Goal: Task Accomplishment & Management: Use online tool/utility

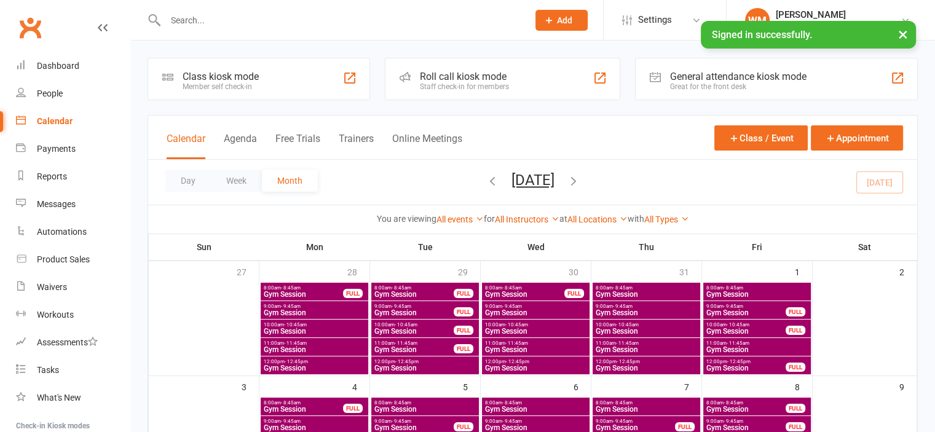
drag, startPoint x: 0, startPoint y: 0, endPoint x: 205, endPoint y: 19, distance: 206.2
click at [206, 20] on input "text" at bounding box center [341, 20] width 358 height 17
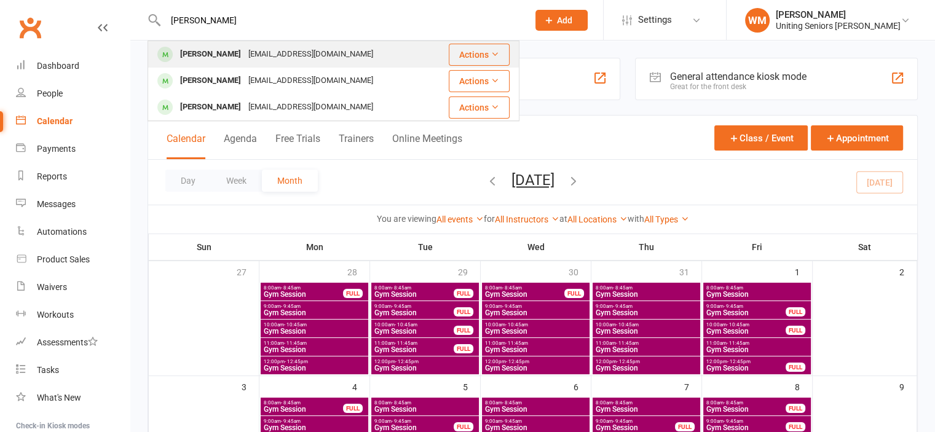
type input "tony thomp"
click at [239, 50] on div "Anthony Thompson" at bounding box center [210, 54] width 68 height 18
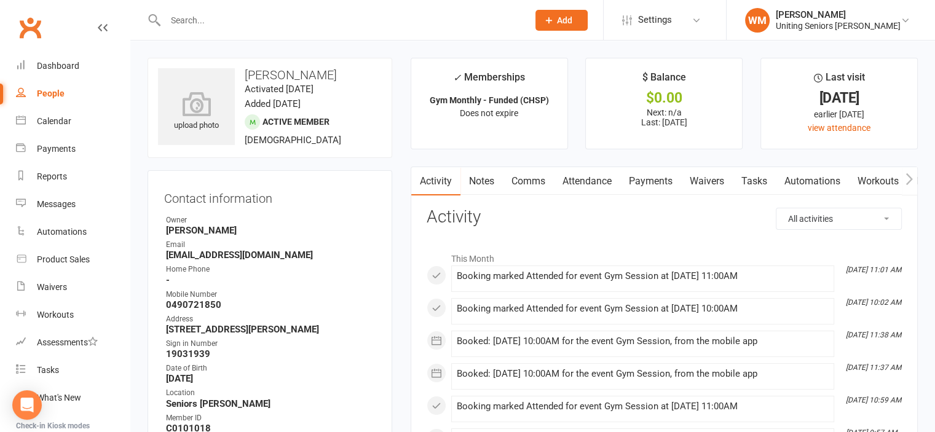
click at [572, 180] on link "Attendance" at bounding box center [587, 181] width 66 height 28
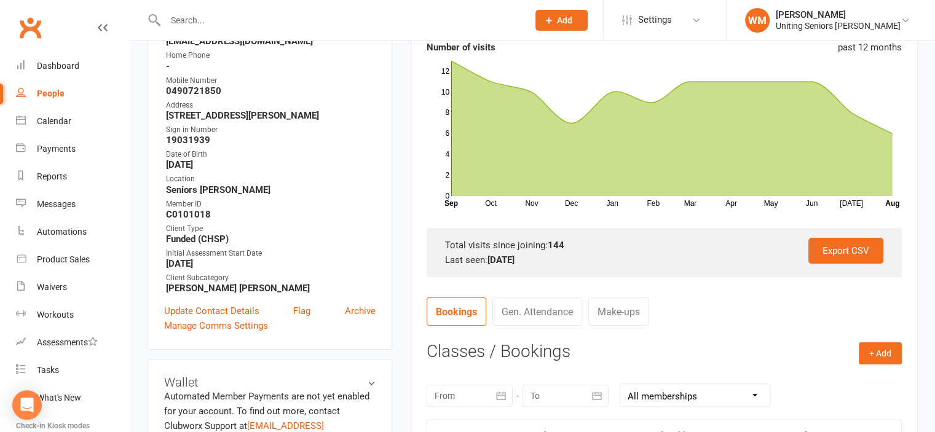
scroll to position [246, 0]
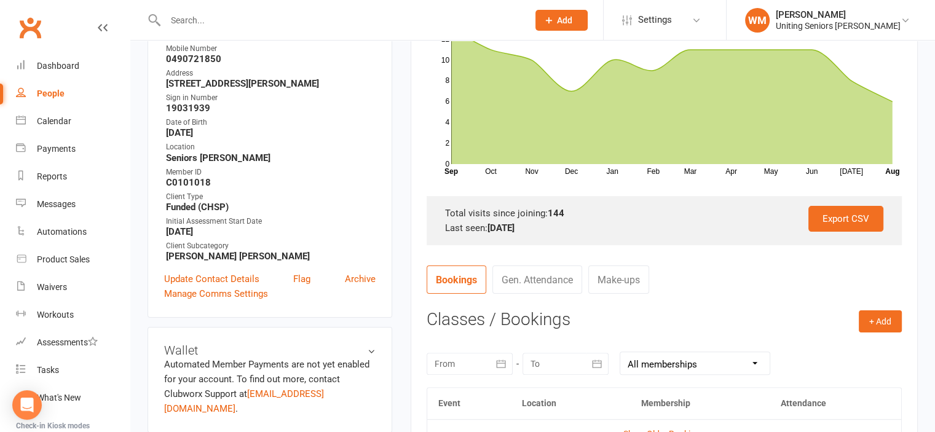
click at [294, 9] on div at bounding box center [334, 20] width 372 height 40
drag, startPoint x: 283, startPoint y: 15, endPoint x: 297, endPoint y: 21, distance: 14.6
click at [283, 16] on input "text" at bounding box center [341, 20] width 358 height 17
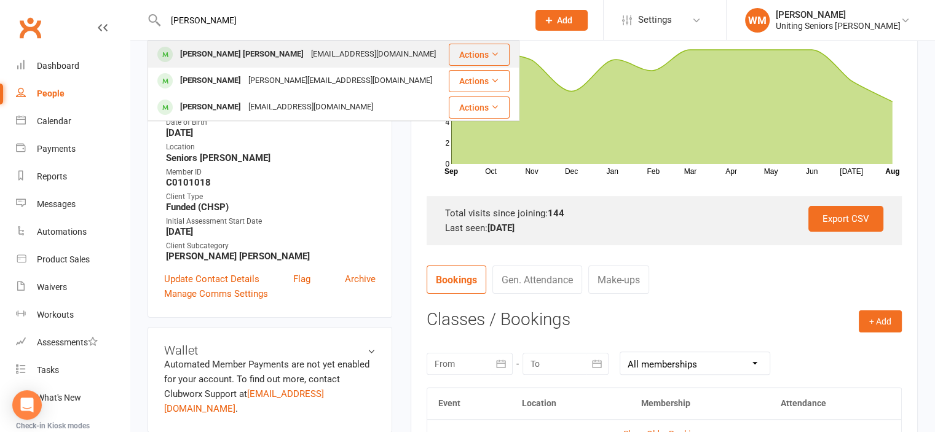
type input "harry"
click at [276, 45] on div "Lexie Harry jeofflexie@outlook.com" at bounding box center [298, 54] width 298 height 25
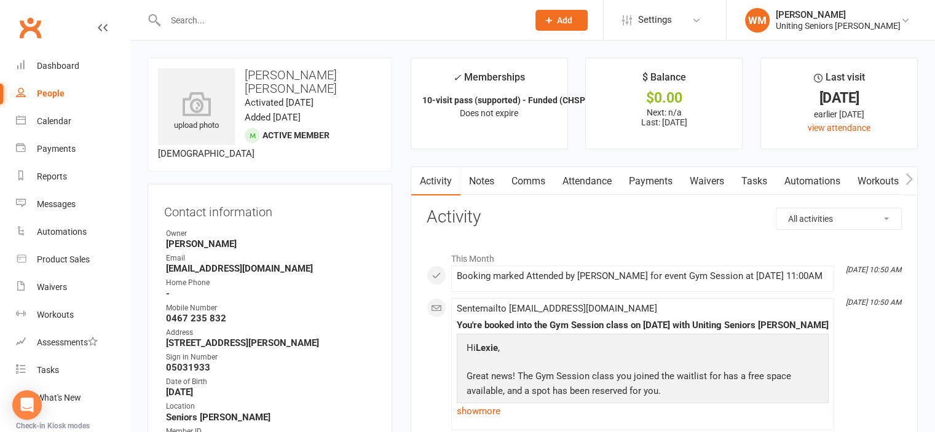
click at [255, 20] on input "text" at bounding box center [341, 20] width 358 height 17
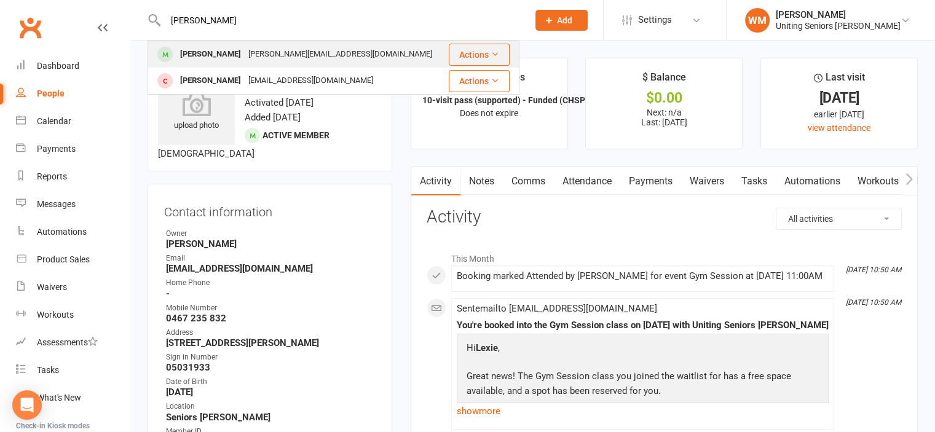
type input "barbra"
click at [258, 59] on div "b.squires@me.com" at bounding box center [340, 54] width 191 height 18
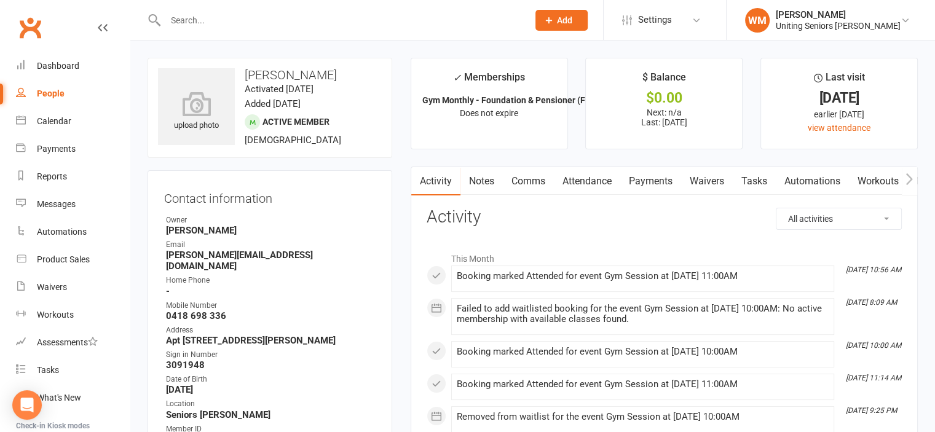
scroll to position [123, 0]
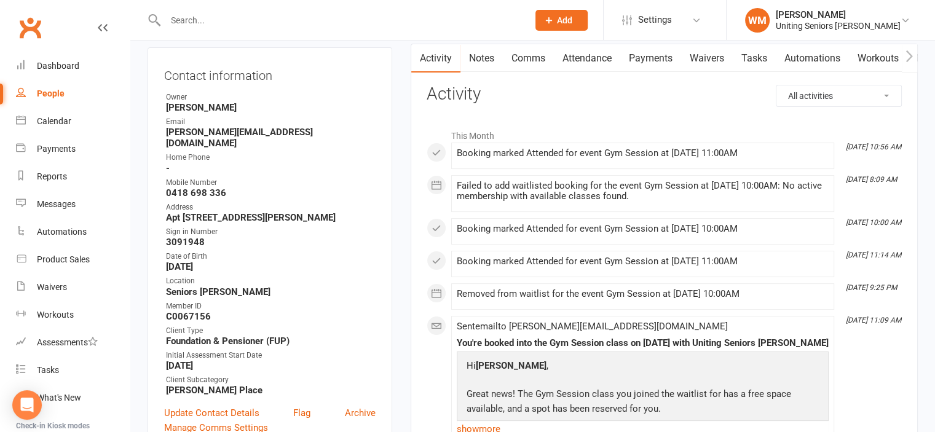
click at [588, 47] on link "Attendance" at bounding box center [587, 58] width 66 height 28
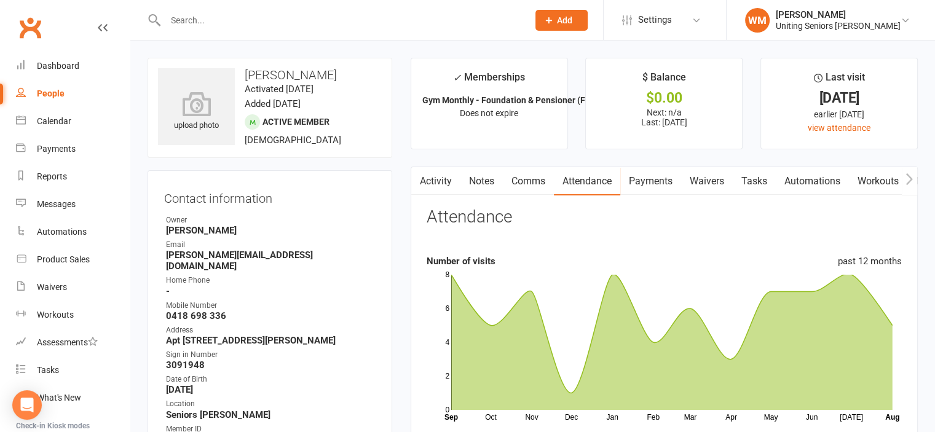
click at [307, 22] on input "text" at bounding box center [341, 20] width 358 height 17
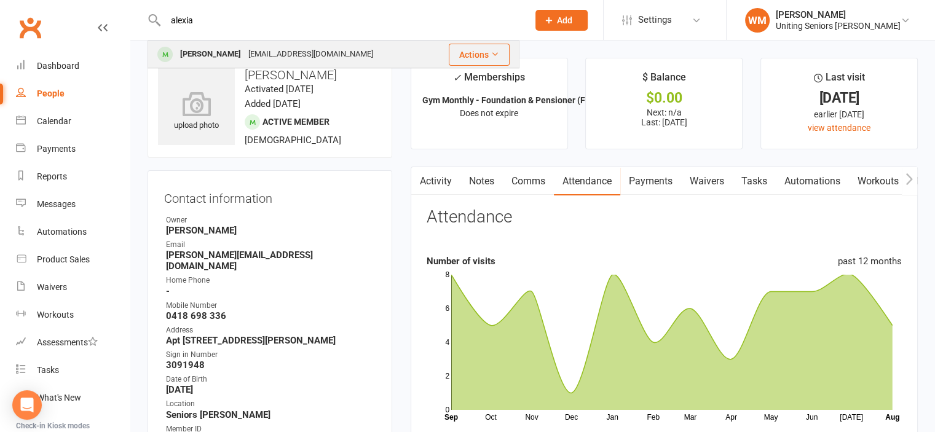
type input "alexia"
click at [292, 55] on div "ali3@iprimus.com.au" at bounding box center [311, 54] width 132 height 18
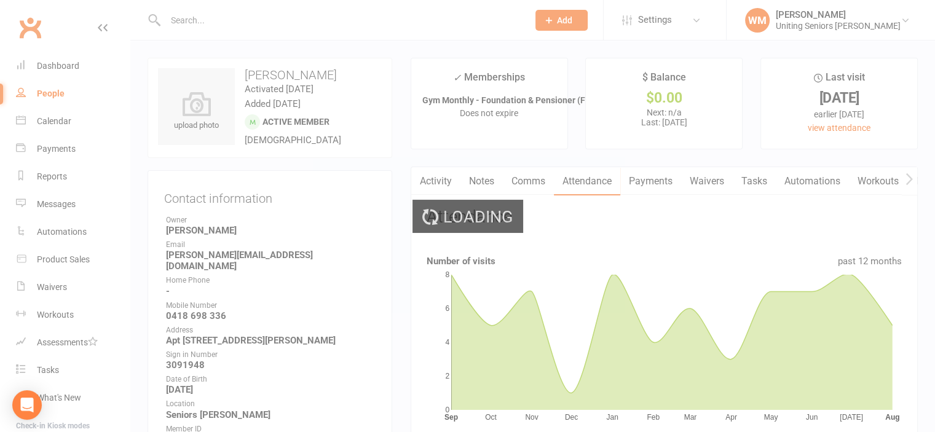
click at [241, 18] on div "Loading" at bounding box center [467, 216] width 935 height 432
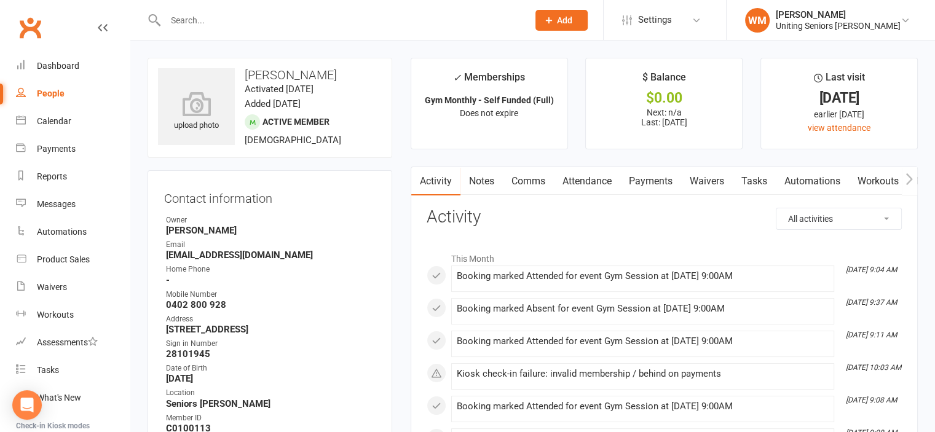
click at [593, 172] on link "Attendance" at bounding box center [587, 181] width 66 height 28
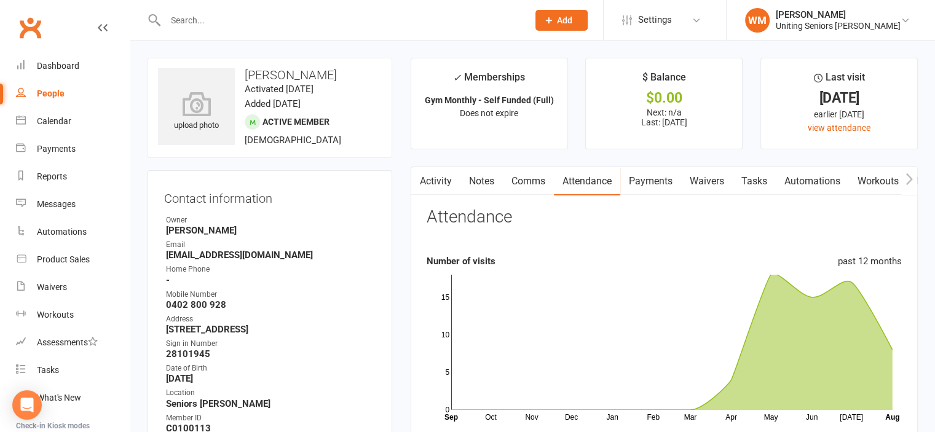
click at [229, 22] on input "text" at bounding box center [341, 20] width 358 height 17
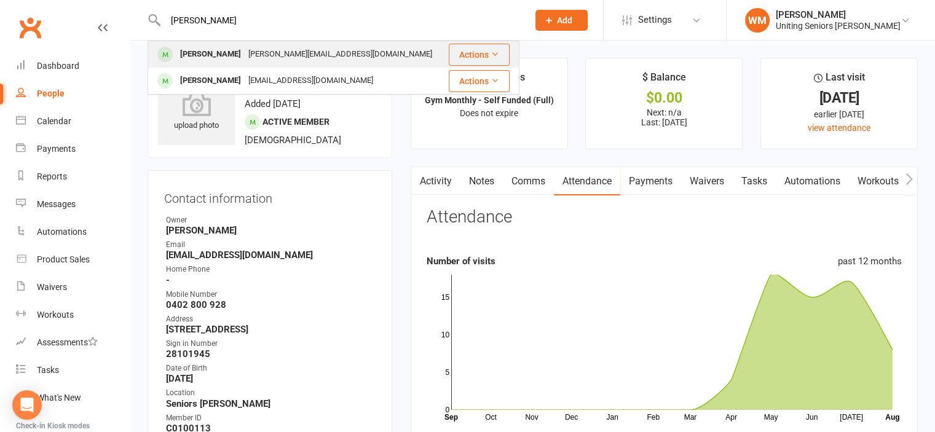
type input "ricard"
click at [298, 56] on div "[PERSON_NAME][EMAIL_ADDRESS][DOMAIN_NAME]" at bounding box center [340, 54] width 191 height 18
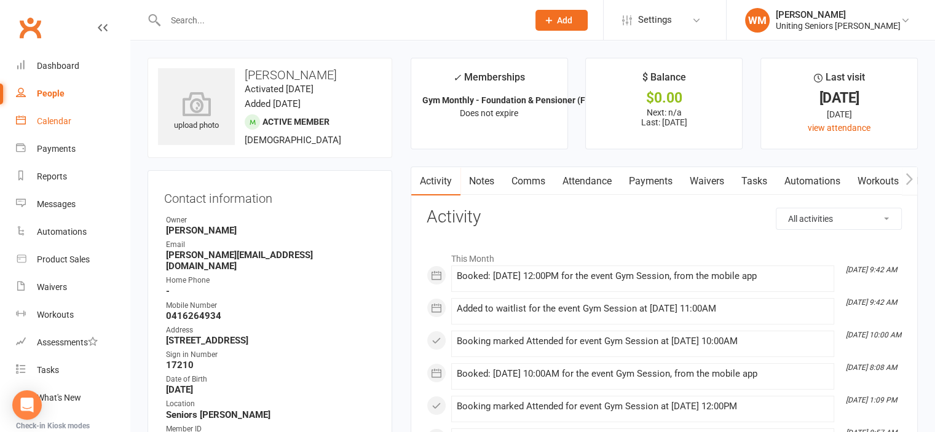
click at [36, 116] on link "Calendar" at bounding box center [73, 122] width 114 height 28
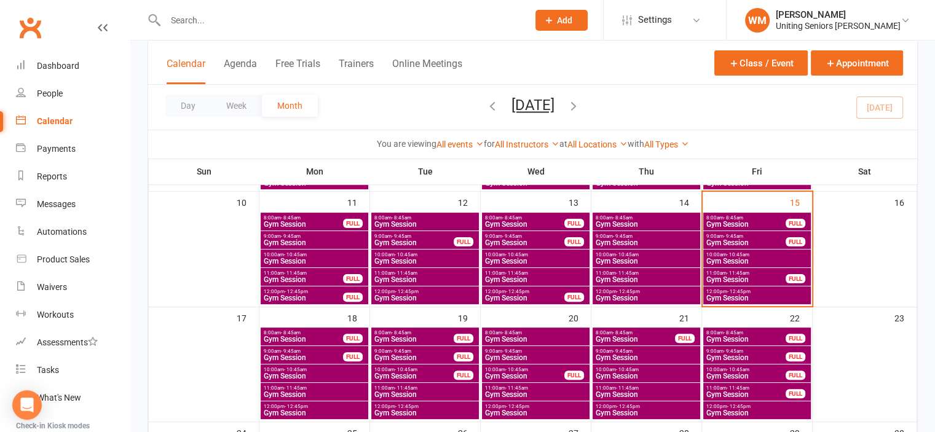
scroll to position [307, 0]
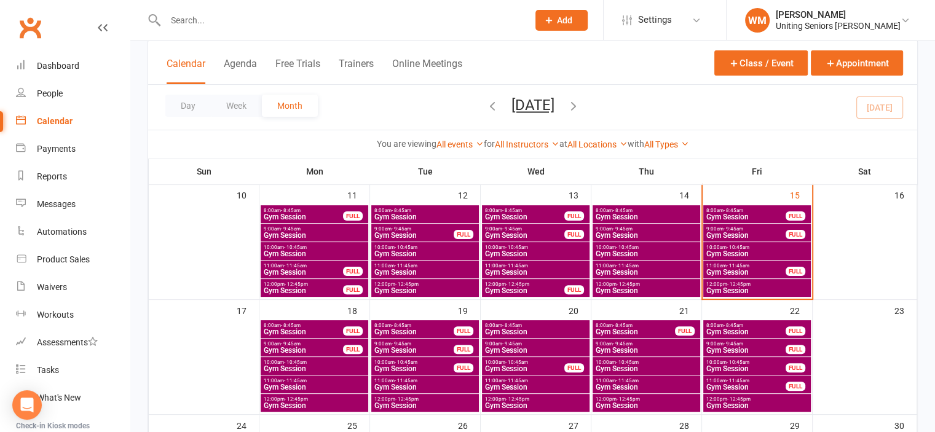
click at [742, 271] on span "Gym Session" at bounding box center [746, 272] width 81 height 7
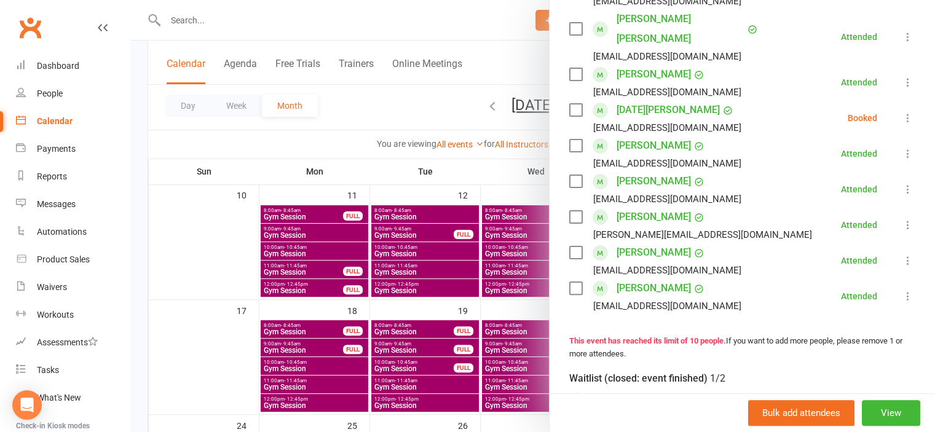
scroll to position [246, 0]
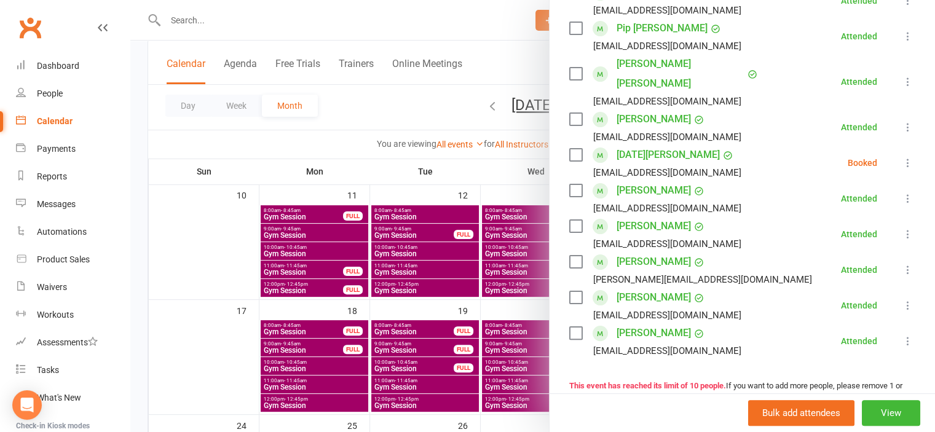
click at [902, 157] on icon at bounding box center [908, 163] width 12 height 12
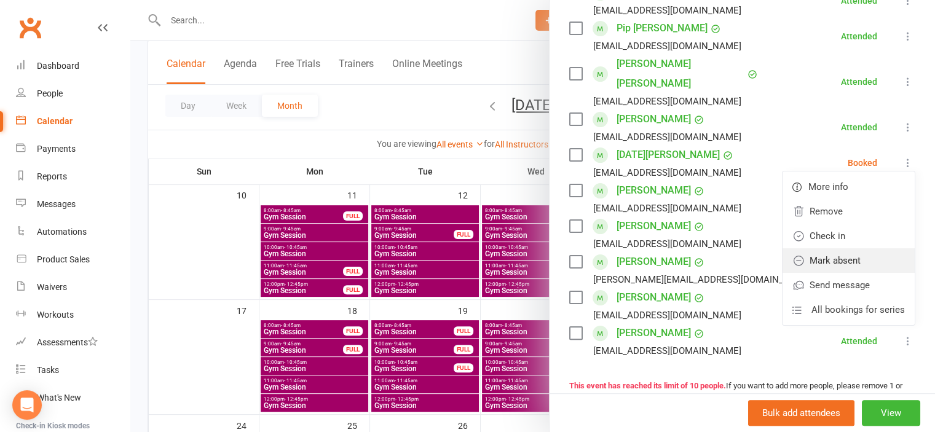
click at [836, 248] on link "Mark absent" at bounding box center [849, 260] width 132 height 25
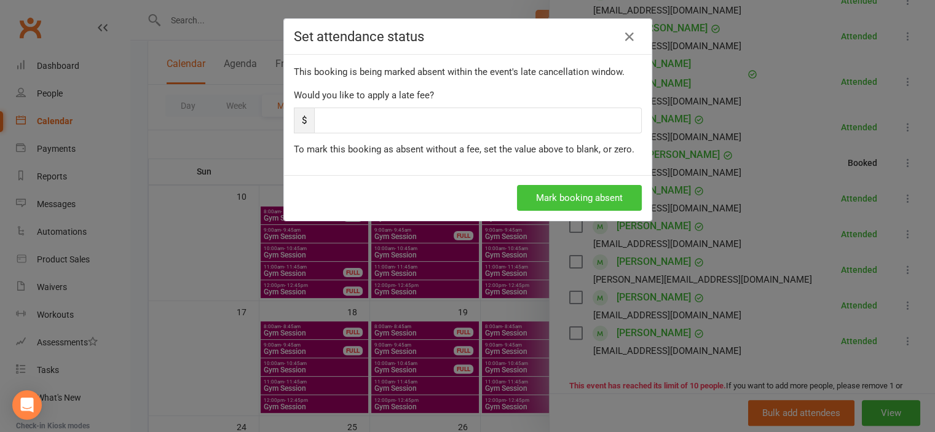
click at [557, 200] on button "Mark booking absent" at bounding box center [579, 198] width 125 height 26
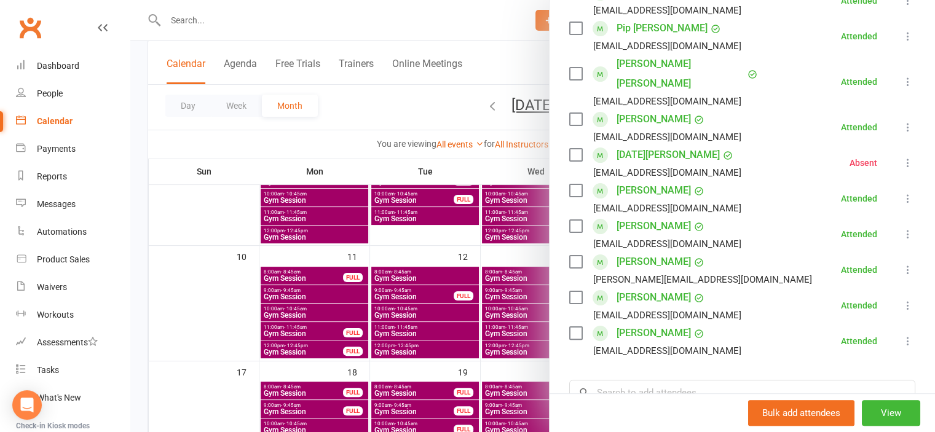
click at [235, 302] on div at bounding box center [532, 216] width 805 height 432
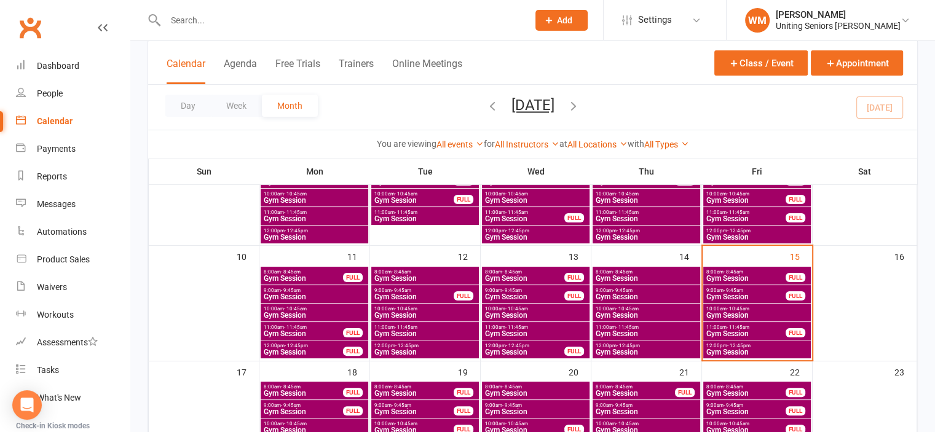
click at [728, 312] on span "Gym Session" at bounding box center [757, 315] width 103 height 7
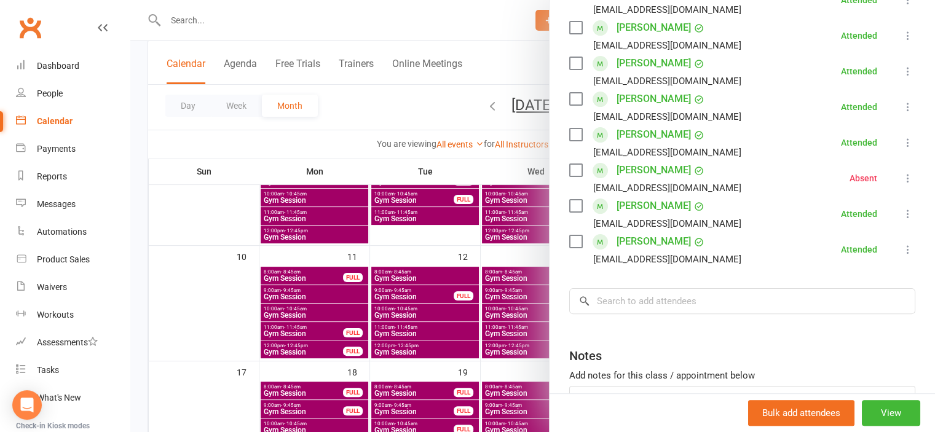
scroll to position [307, 0]
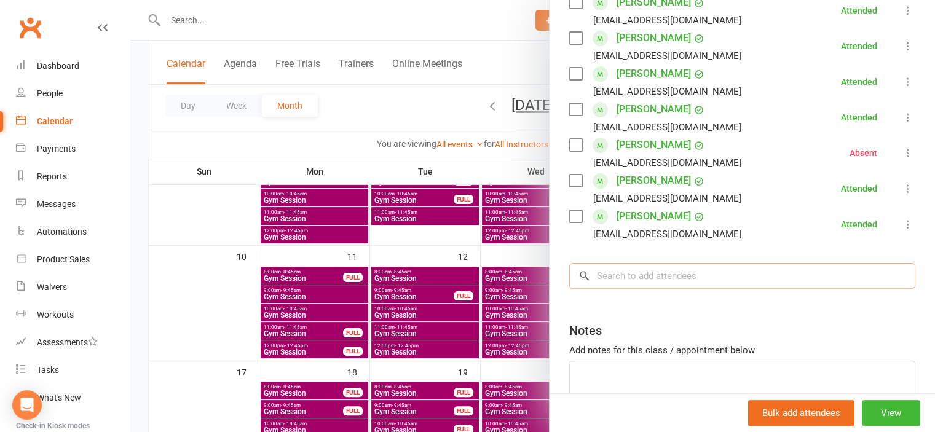
click at [657, 277] on input "search" at bounding box center [742, 276] width 346 height 26
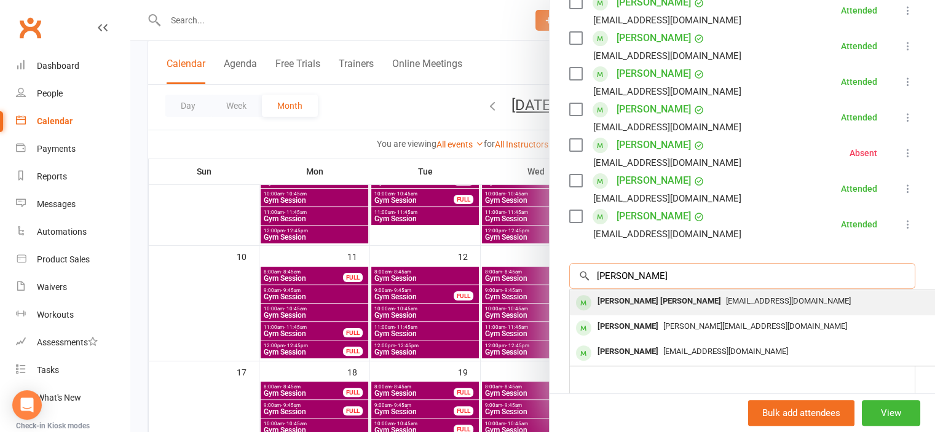
type input "lex harry"
click at [664, 291] on div "Lexie Harry jeofflexie@outlook.com" at bounding box center [754, 302] width 368 height 25
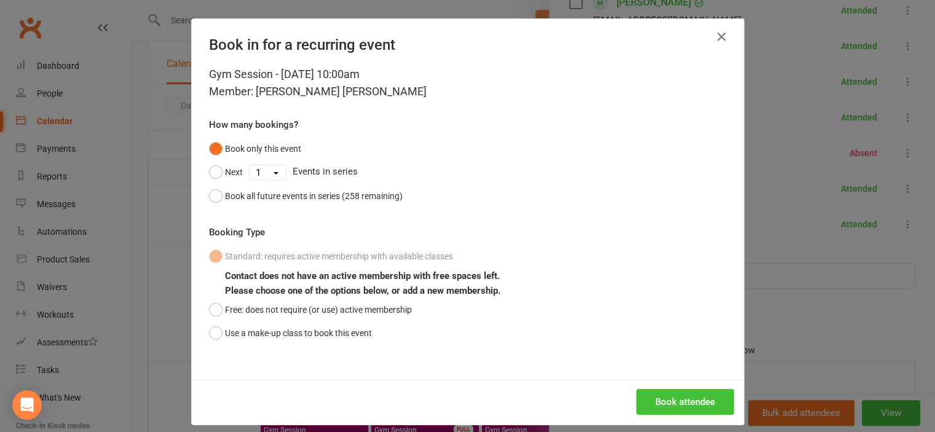
click at [662, 406] on button "Book attendee" at bounding box center [685, 402] width 98 height 26
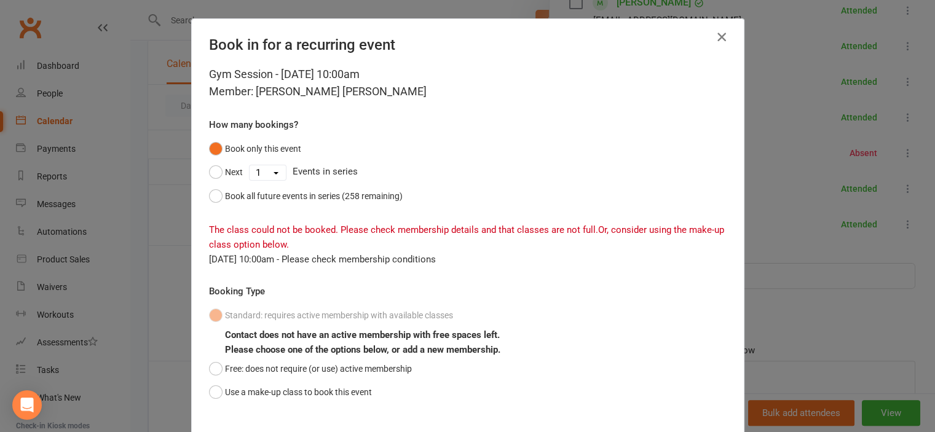
click at [718, 34] on icon "button" at bounding box center [721, 37] width 15 height 15
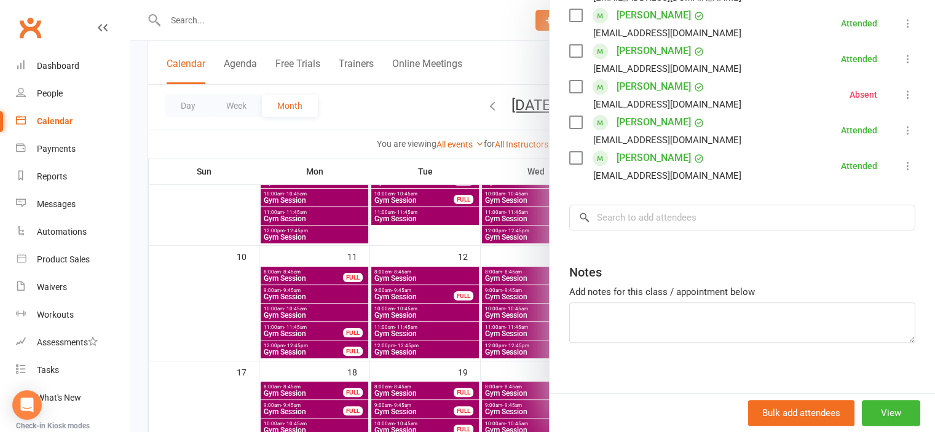
scroll to position [369, 0]
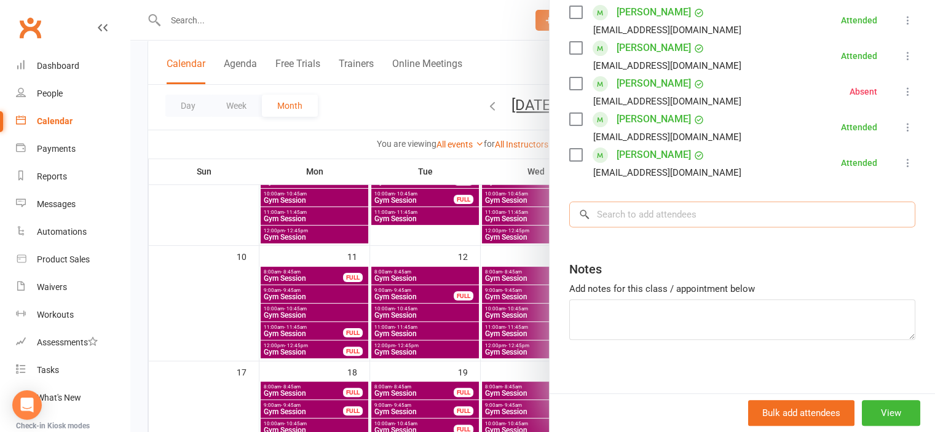
click at [612, 217] on input "search" at bounding box center [742, 215] width 346 height 26
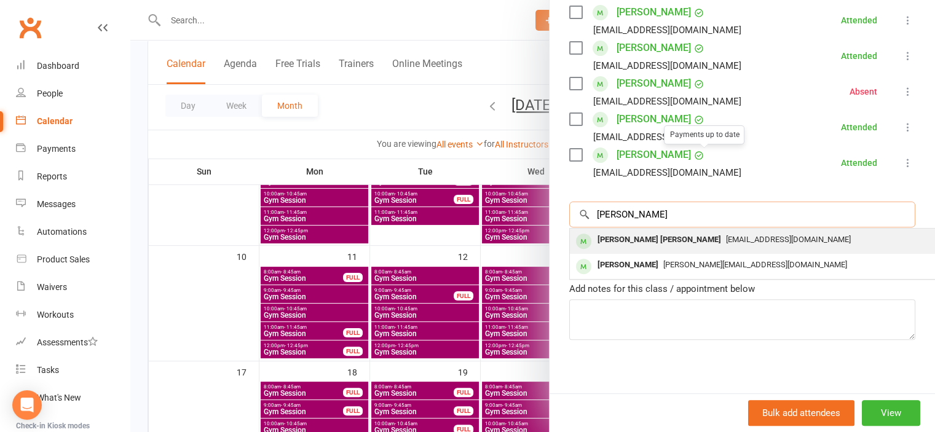
type input "harry"
click at [726, 236] on span "jeofflexie@outlook.com" at bounding box center [788, 239] width 125 height 9
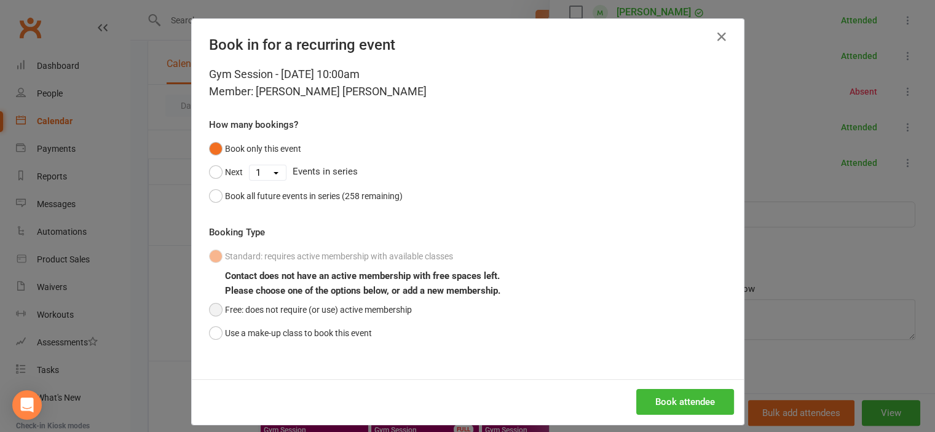
click at [295, 304] on button "Free: does not require (or use) active membership" at bounding box center [310, 309] width 203 height 23
click at [685, 398] on button "Book attendee" at bounding box center [685, 402] width 98 height 26
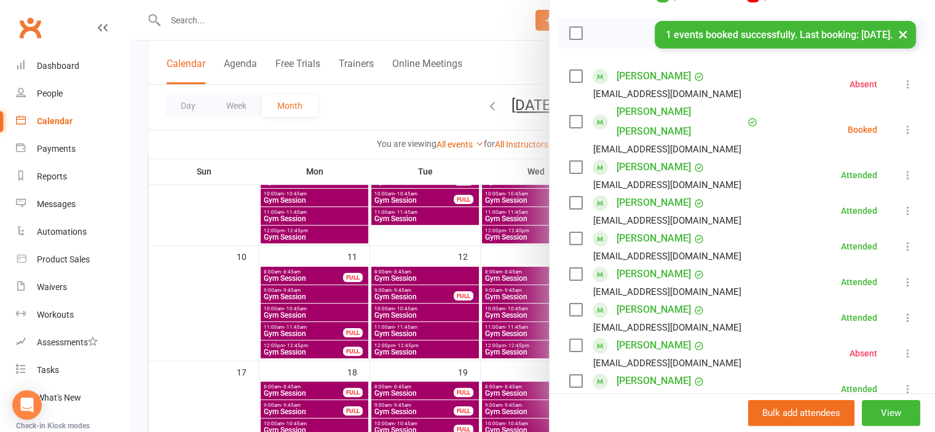
scroll to position [97, 0]
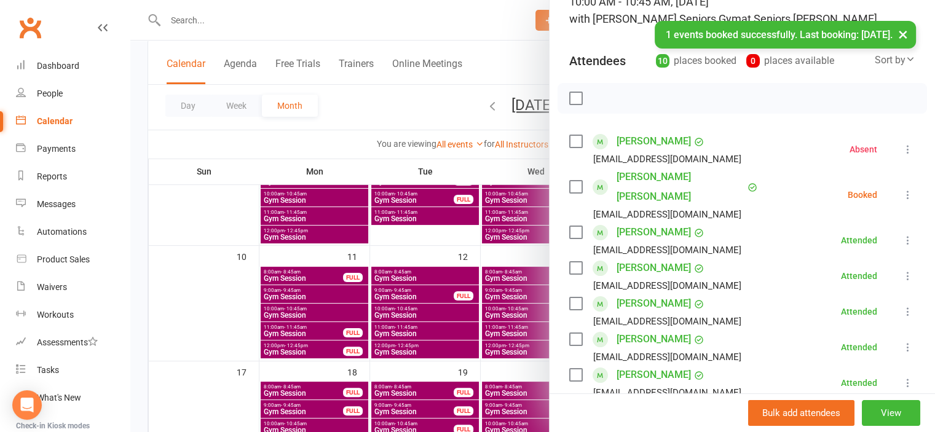
click at [902, 189] on icon at bounding box center [908, 195] width 12 height 12
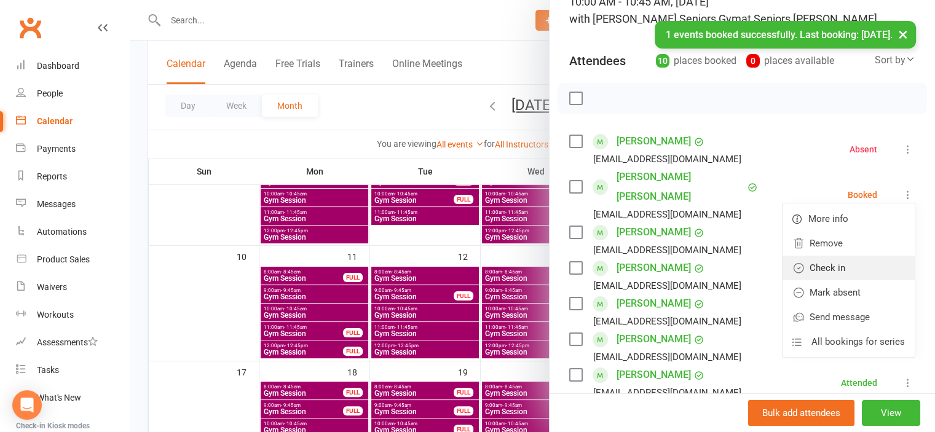
click at [831, 256] on link "Check in" at bounding box center [849, 268] width 132 height 25
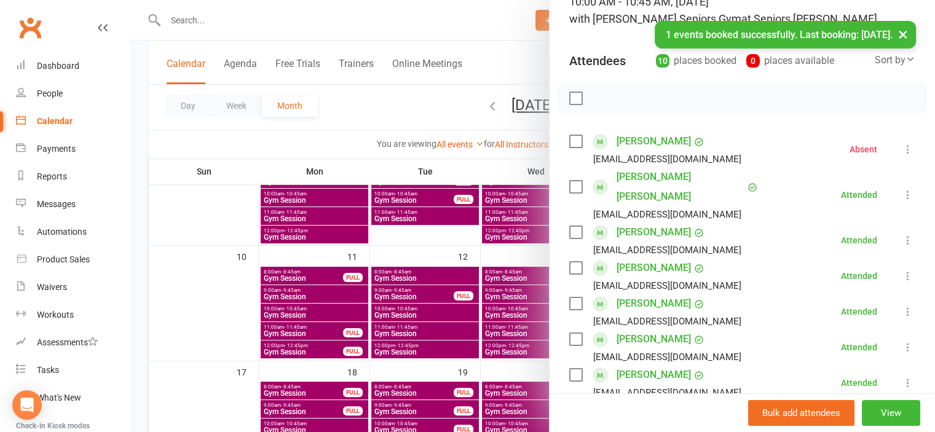
click at [193, 310] on div at bounding box center [532, 216] width 805 height 432
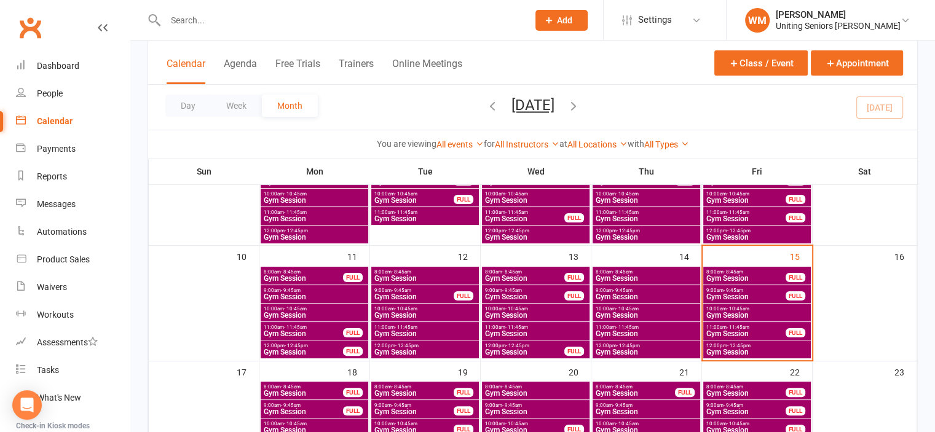
click at [712, 349] on span "Gym Session" at bounding box center [757, 352] width 103 height 7
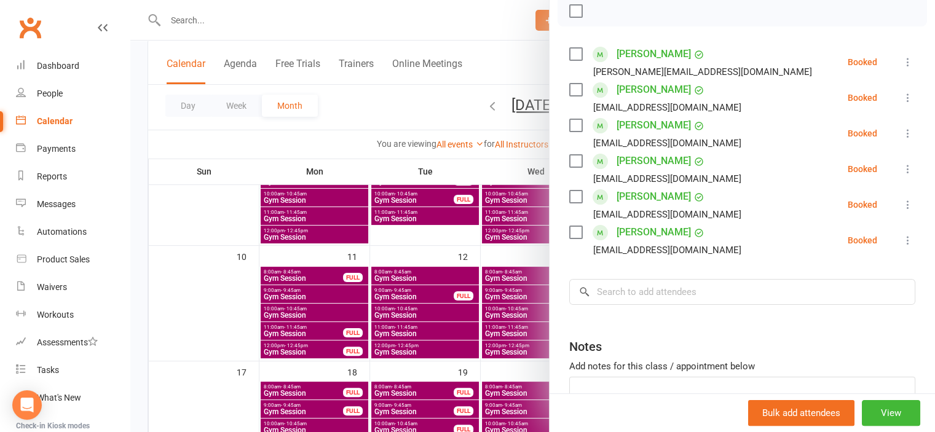
scroll to position [61, 0]
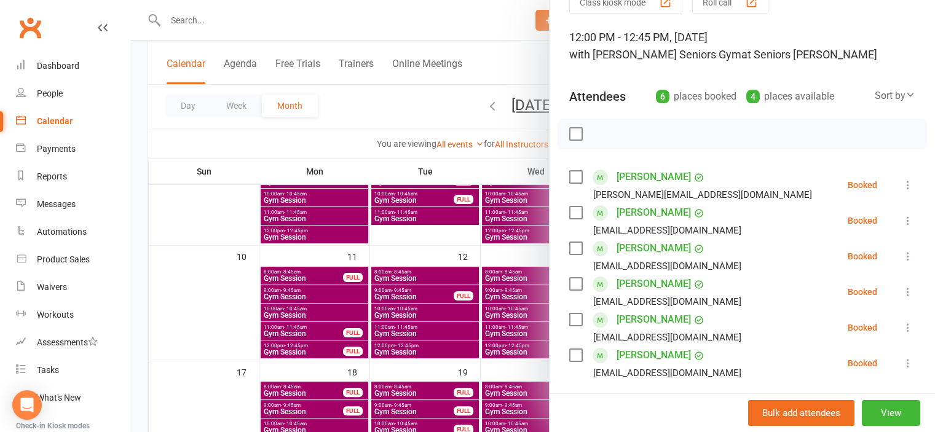
click at [216, 300] on div at bounding box center [532, 216] width 805 height 432
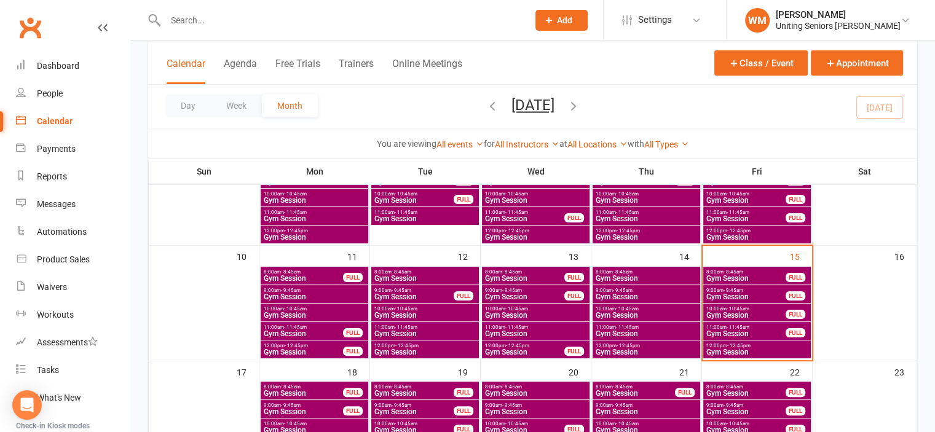
click at [753, 349] on span "Gym Session" at bounding box center [757, 352] width 103 height 7
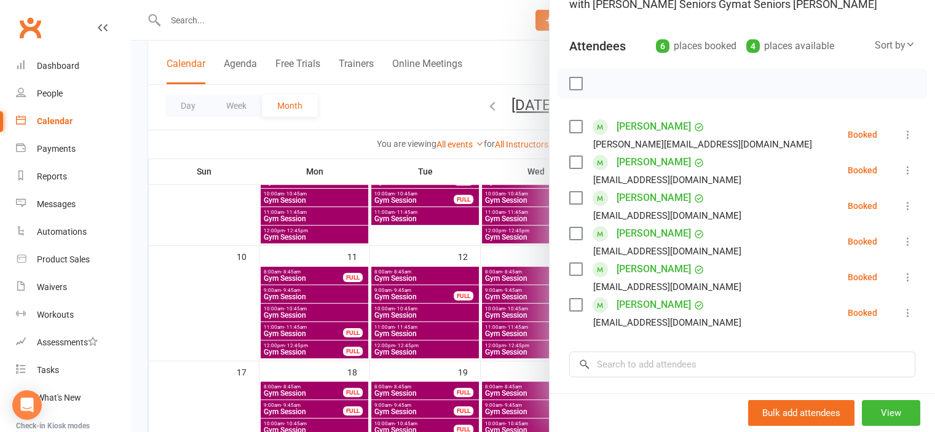
scroll to position [123, 0]
